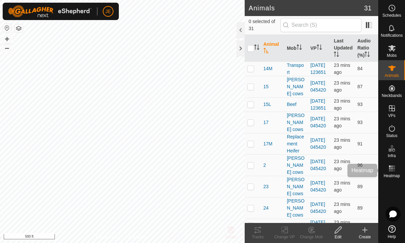
click at [390, 171] on rect at bounding box center [391, 171] width 2 height 2
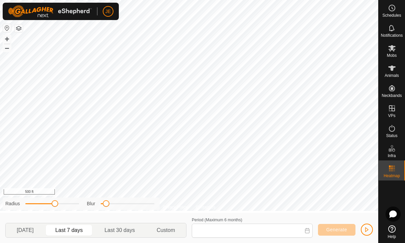
type input "[DATE] - [DATE]"
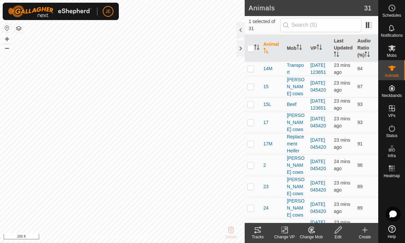
checkbox input "true"
click at [259, 229] on icon at bounding box center [257, 230] width 8 height 8
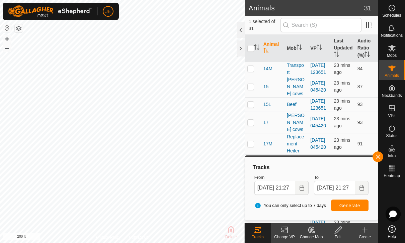
click at [374, 162] on div "Tracks From [DATE] 21:27 To [DATE] 21:27 You can only select up to 7 days Gener…" at bounding box center [310, 188] width 127 height 58
click at [376, 157] on span "button" at bounding box center [377, 156] width 5 height 5
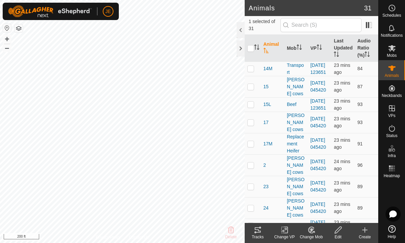
checkbox input "true"
checkbox input "false"
click at [259, 232] on icon at bounding box center [257, 230] width 8 height 8
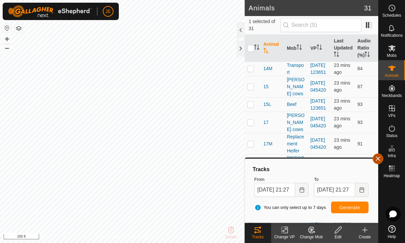
click at [378, 158] on span "button" at bounding box center [377, 158] width 5 height 5
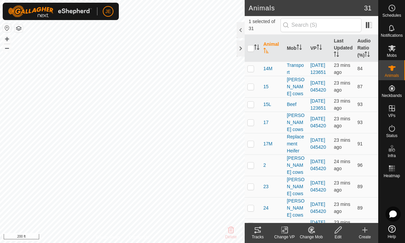
checkbox input "true"
checkbox input "false"
click at [261, 231] on icon at bounding box center [257, 230] width 8 height 8
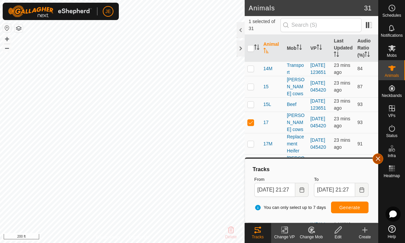
click at [375, 161] on button "button" at bounding box center [377, 158] width 11 height 11
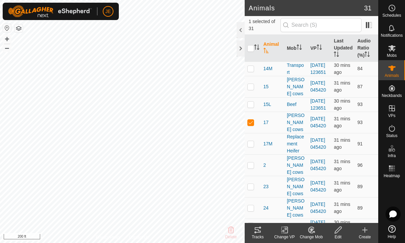
checkbox input "false"
checkbox input "true"
click at [262, 229] on tracks-svg-icon at bounding box center [257, 230] width 27 height 8
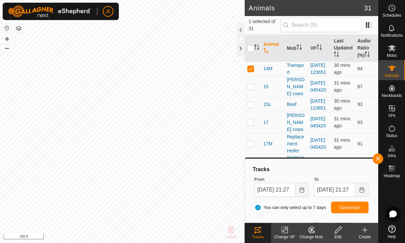
checkbox input "true"
checkbox input "false"
click at [263, 232] on tracks-svg-icon at bounding box center [257, 230] width 27 height 8
click at [374, 160] on button "button" at bounding box center [377, 158] width 11 height 11
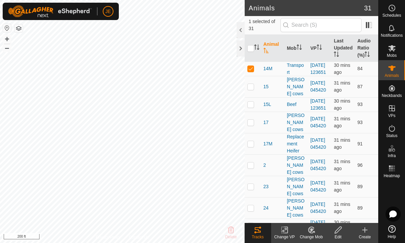
click at [374, 161] on div "Tracks From [DATE] 21:27 To [DATE] 21:27 You can only select up to 7 days Gener…" at bounding box center [310, 190] width 127 height 58
click at [262, 233] on tracks-svg-icon at bounding box center [257, 230] width 27 height 8
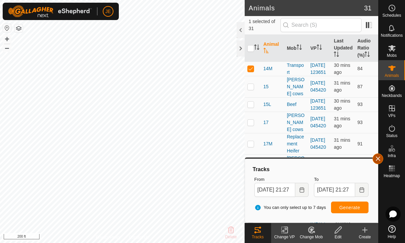
click at [377, 158] on span "button" at bounding box center [377, 158] width 5 height 5
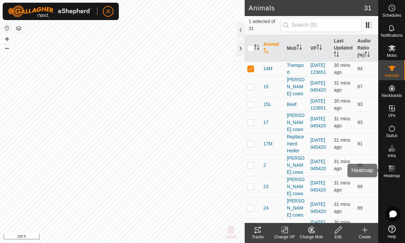
click at [390, 168] on rect at bounding box center [391, 168] width 2 height 2
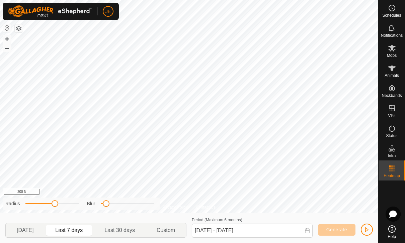
click at [367, 231] on span "button" at bounding box center [366, 229] width 5 height 5
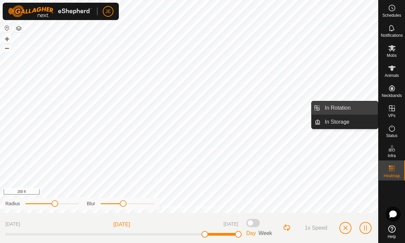
click at [346, 106] on span "In Rotation" at bounding box center [337, 108] width 26 height 8
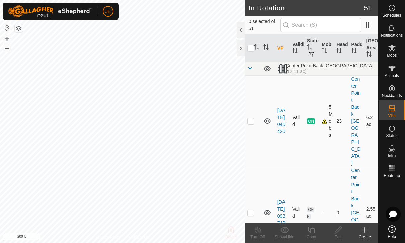
click at [250, 111] on td at bounding box center [252, 121] width 16 height 92
click at [253, 118] on p-checkbox at bounding box center [250, 120] width 7 height 5
checkbox input "false"
click at [251, 68] on span at bounding box center [249, 68] width 5 height 5
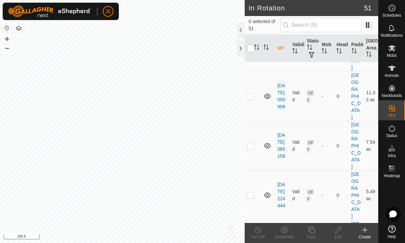
scroll to position [1164, 0]
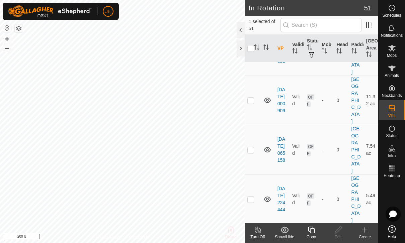
checkbox input "false"
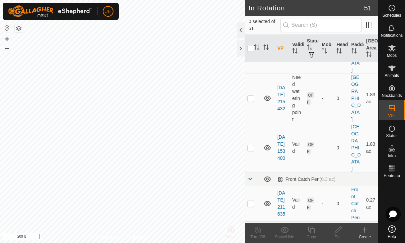
scroll to position [1563, 0]
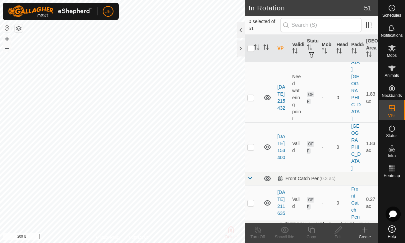
checkbox input "true"
click at [312, 235] on div "Copy" at bounding box center [311, 237] width 27 height 6
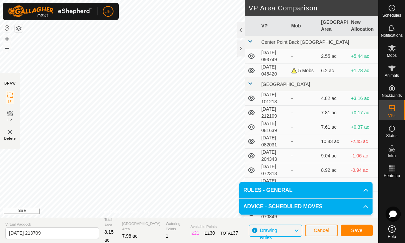
click at [358, 233] on button "Save" at bounding box center [356, 231] width 32 height 12
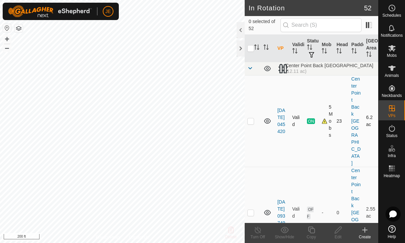
click at [324, 109] on div "5 Mobs" at bounding box center [325, 121] width 9 height 35
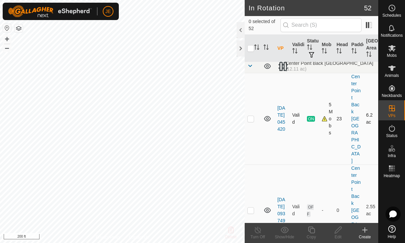
click at [314, 119] on td "ON" at bounding box center [311, 119] width 15 height 92
click at [253, 116] on p-checkbox at bounding box center [250, 118] width 7 height 5
checkbox input "true"
click at [326, 104] on div "5 Mobs" at bounding box center [325, 119] width 9 height 35
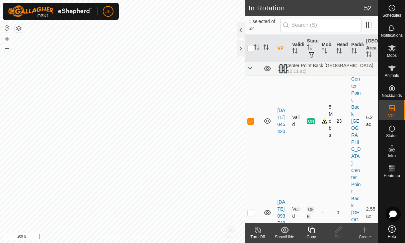
scroll to position [0, 0]
click at [395, 51] on icon at bounding box center [391, 48] width 8 height 8
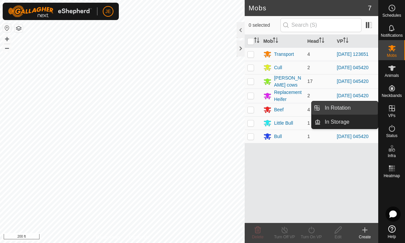
click at [351, 108] on link "In Rotation" at bounding box center [348, 107] width 57 height 13
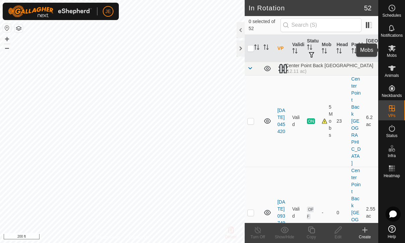
click at [395, 51] on icon at bounding box center [391, 48] width 8 height 8
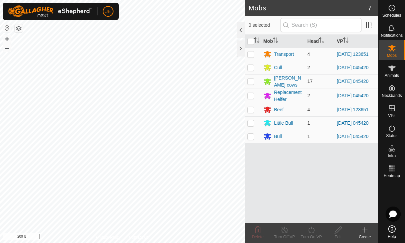
click at [251, 55] on p-checkbox at bounding box center [250, 53] width 7 height 5
checkbox input "true"
click at [248, 112] on p-checkbox at bounding box center [250, 109] width 7 height 5
checkbox input "true"
click at [306, 235] on div "Turn On VP" at bounding box center [311, 237] width 27 height 6
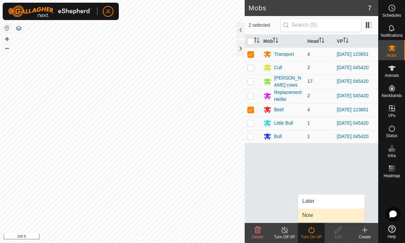
click at [317, 217] on link "Now" at bounding box center [331, 215] width 66 height 13
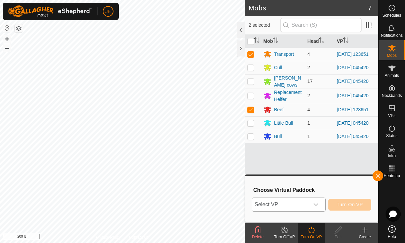
click at [304, 205] on span "Select VP" at bounding box center [280, 204] width 57 height 13
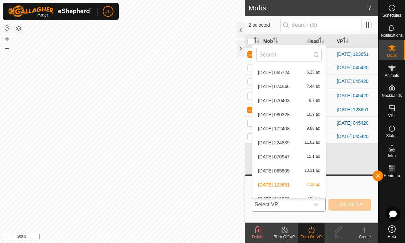
scroll to position [692, 0]
click at [287, 195] on li "[DATE] 213709 7.98 ac" at bounding box center [288, 199] width 73 height 13
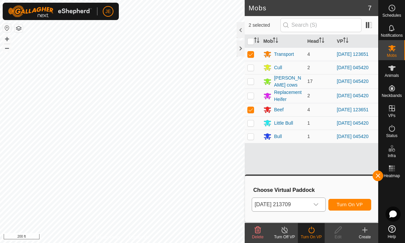
click at [351, 205] on span "Turn On VP" at bounding box center [349, 204] width 26 height 5
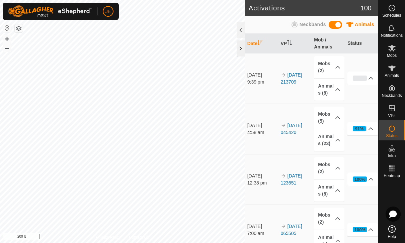
click at [240, 52] on div at bounding box center [240, 48] width 8 height 16
